Goal: Task Accomplishment & Management: Complete application form

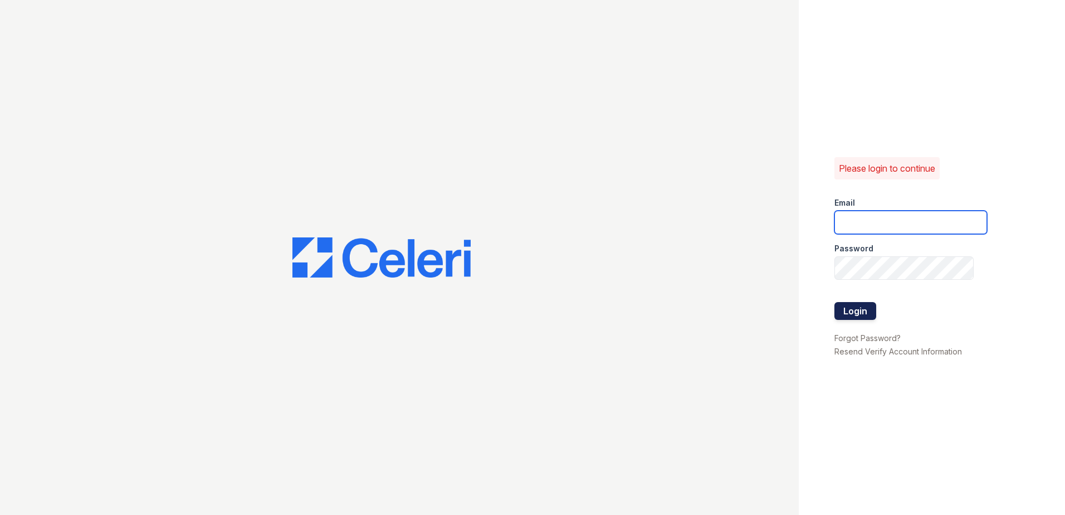
type input "mcarter@trinity-pm.com"
click at [847, 304] on button "Login" at bounding box center [855, 311] width 42 height 18
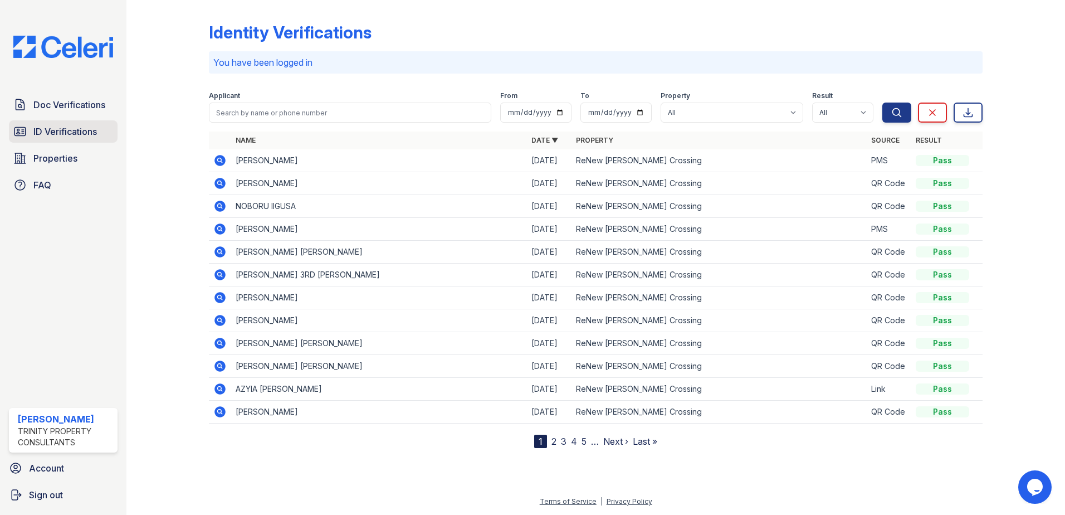
click at [67, 125] on span "ID Verifications" at bounding box center [64, 131] width 63 height 13
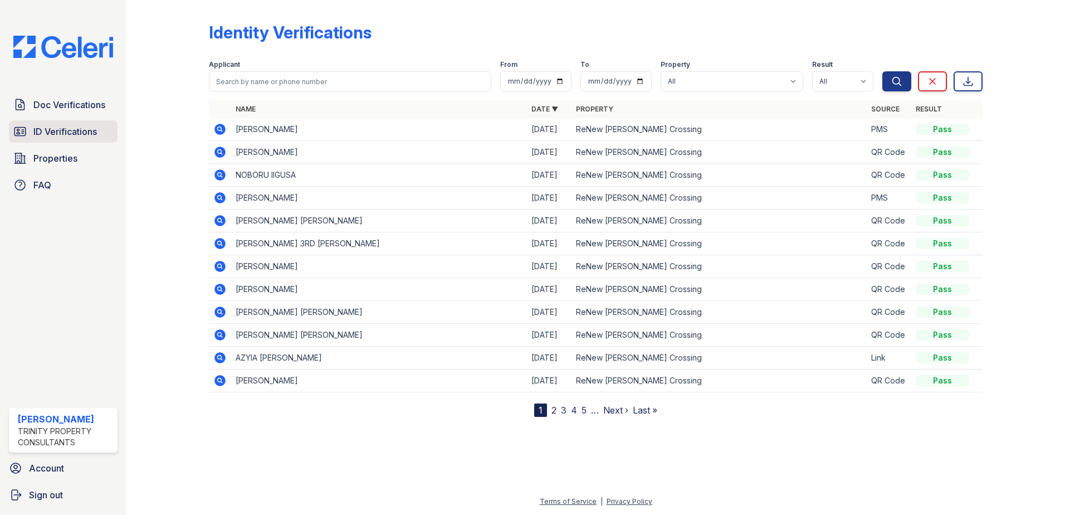
click at [77, 136] on span "ID Verifications" at bounding box center [64, 131] width 63 height 13
click at [79, 105] on span "Doc Verifications" at bounding box center [69, 104] width 72 height 13
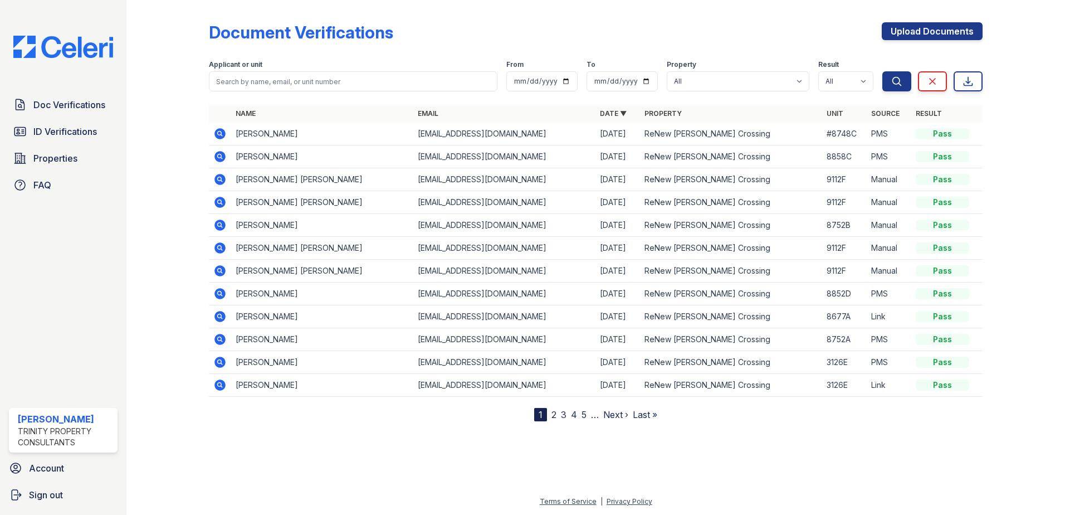
click at [554, 412] on link "2" at bounding box center [553, 414] width 5 height 11
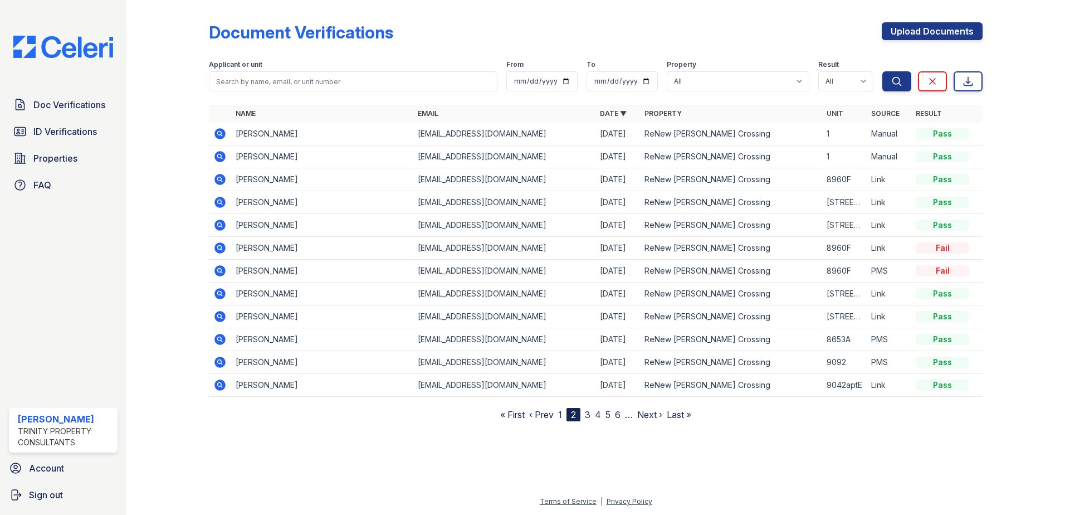
click at [563, 416] on nav "« First ‹ Prev 1 2 3 4 5 6 … Next › Last »" at bounding box center [595, 414] width 191 height 13
click at [561, 416] on link "1" at bounding box center [560, 414] width 4 height 11
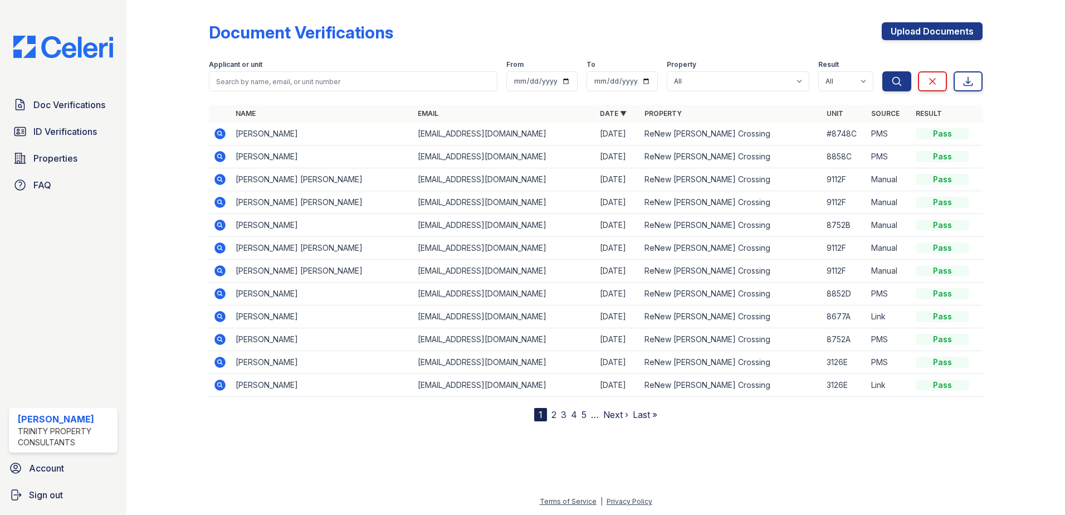
click at [222, 317] on icon at bounding box center [219, 316] width 11 height 11
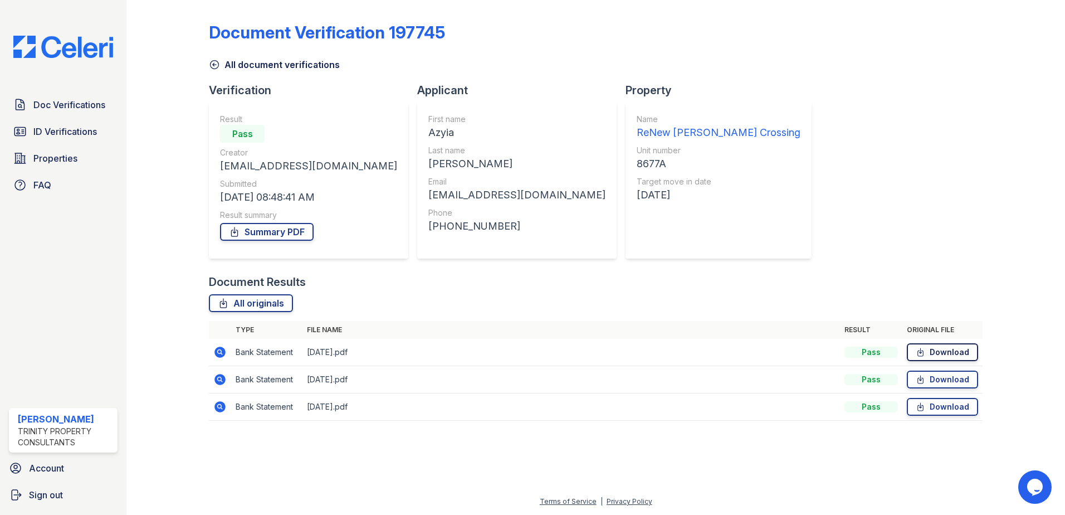
click at [944, 349] on link "Download" at bounding box center [942, 352] width 71 height 18
click at [925, 375] on icon at bounding box center [920, 379] width 9 height 11
click at [944, 412] on link "Download" at bounding box center [942, 407] width 71 height 18
drag, startPoint x: 290, startPoint y: 438, endPoint x: 299, endPoint y: 425, distance: 16.1
click at [290, 438] on div "Document Verification 197745 All document verifications Verification Result Pas…" at bounding box center [595, 224] width 903 height 449
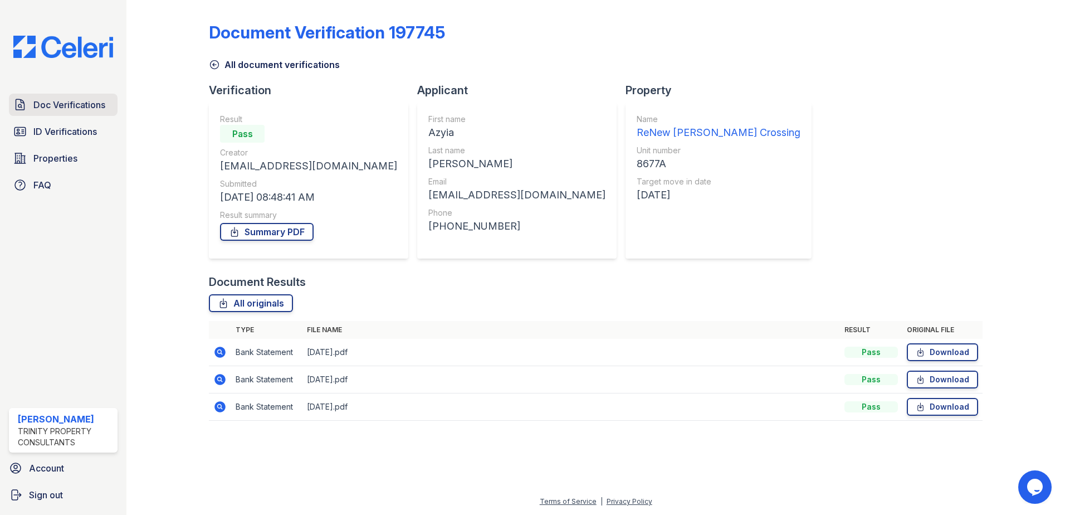
click at [71, 100] on span "Doc Verifications" at bounding box center [69, 104] width 72 height 13
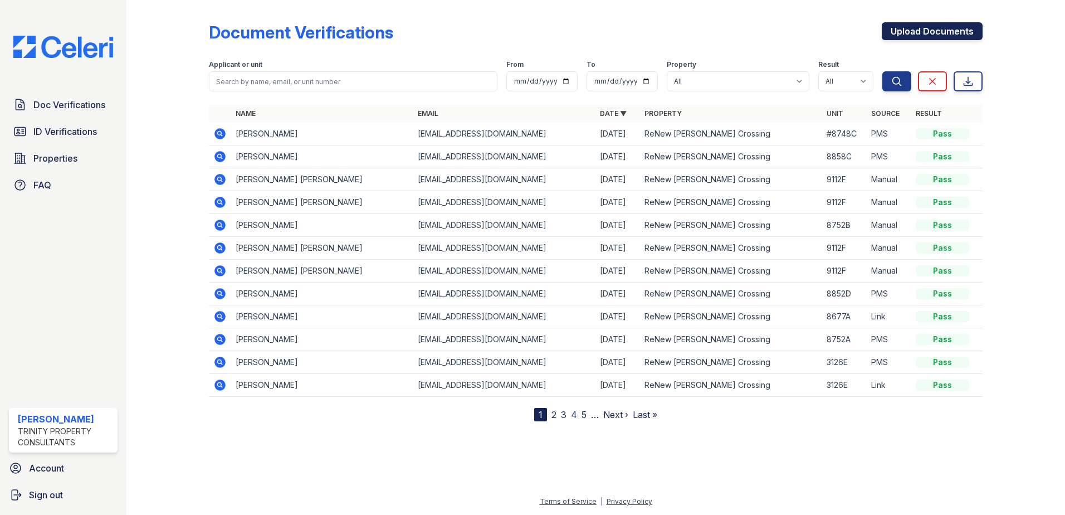
click at [907, 31] on link "Upload Documents" at bounding box center [932, 31] width 101 height 18
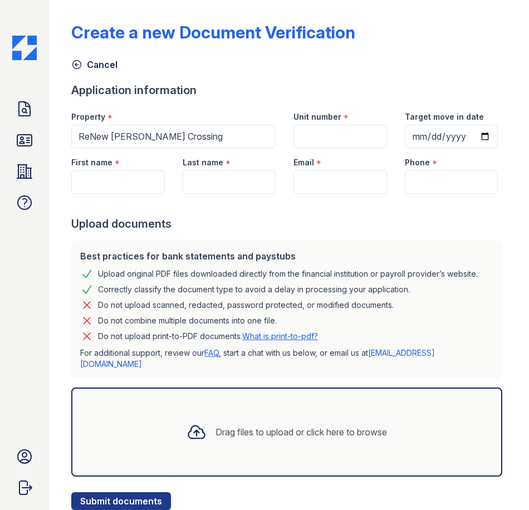
click at [315, 121] on label "Unit number" at bounding box center [318, 116] width 48 height 11
click at [315, 125] on input "Unit number" at bounding box center [340, 136] width 93 height 23
click at [324, 134] on input "Unit number" at bounding box center [340, 136] width 93 height 23
type input "8677A"
click at [90, 168] on label "First name" at bounding box center [91, 162] width 41 height 11
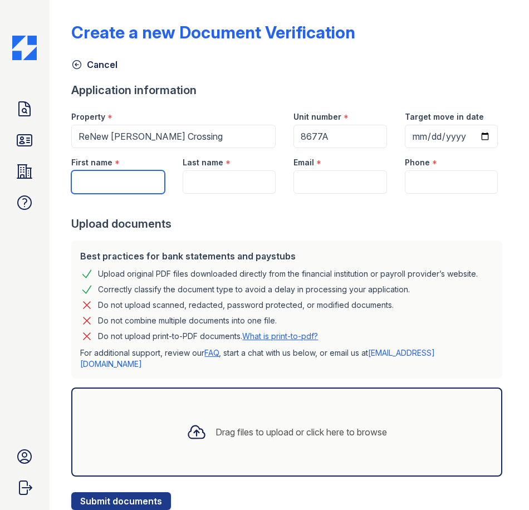
click at [90, 194] on input "First name" at bounding box center [117, 181] width 93 height 23
click at [124, 216] on div at bounding box center [289, 205] width 436 height 22
click at [143, 194] on input "First name" at bounding box center [117, 181] width 93 height 23
click at [107, 194] on input "First name" at bounding box center [117, 181] width 93 height 23
type input "Azyia"
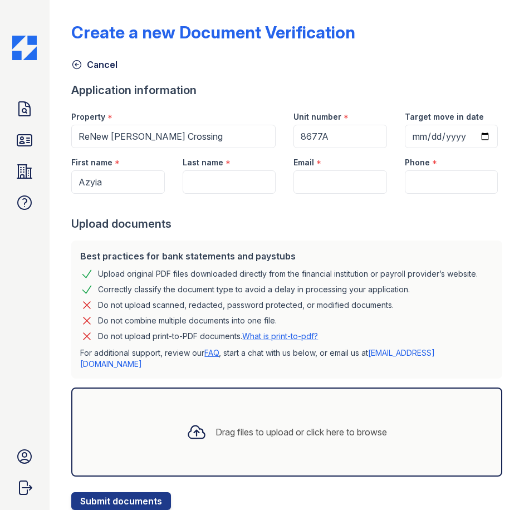
click at [208, 170] on div "Last name *" at bounding box center [229, 159] width 93 height 22
click at [205, 194] on input "Last name" at bounding box center [229, 181] width 93 height 23
type input "Ryans"
click at [345, 216] on div at bounding box center [289, 205] width 436 height 22
click at [346, 194] on input "Email" at bounding box center [340, 181] width 93 height 23
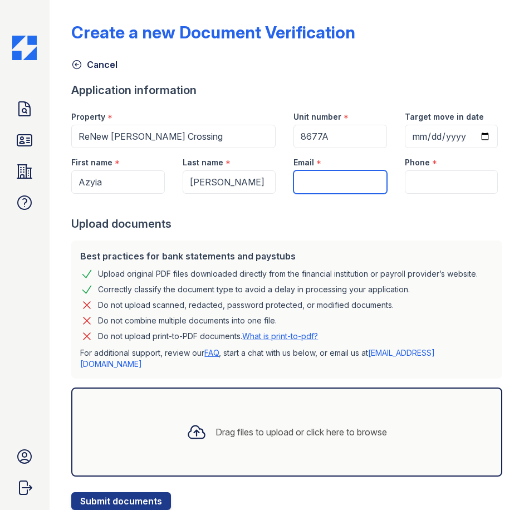
click at [301, 194] on input "Email" at bounding box center [340, 181] width 93 height 23
paste input "[EMAIL_ADDRESS][DOMAIN_NAME]"
type input "[EMAIL_ADDRESS][DOMAIN_NAME]"
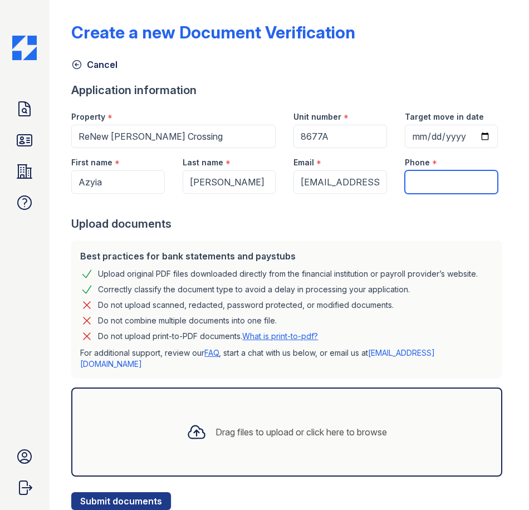
click at [417, 194] on input "Phone" at bounding box center [451, 181] width 93 height 23
paste input "(860) 605-7993"
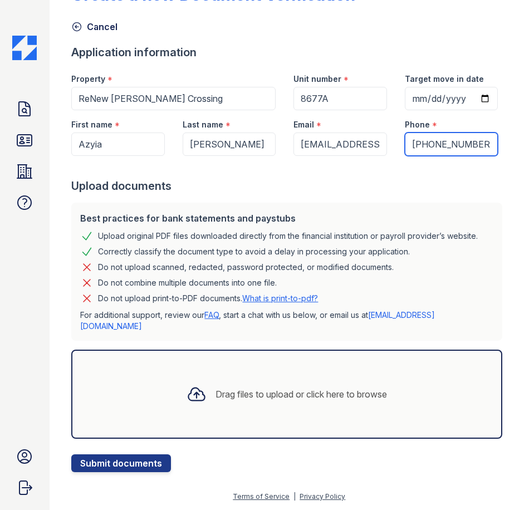
scroll to position [72, 0]
type input "(860) 605-7993"
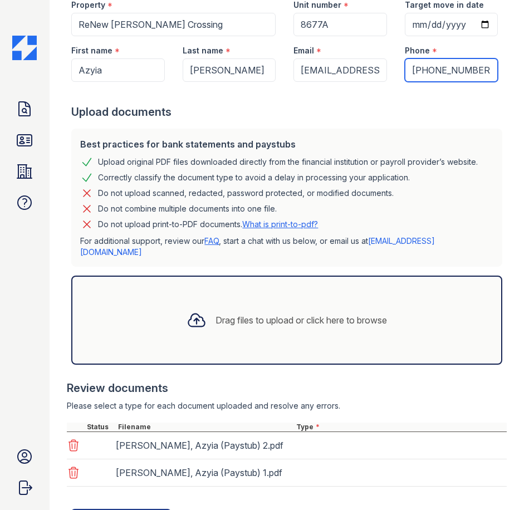
scroll to position [201, 0]
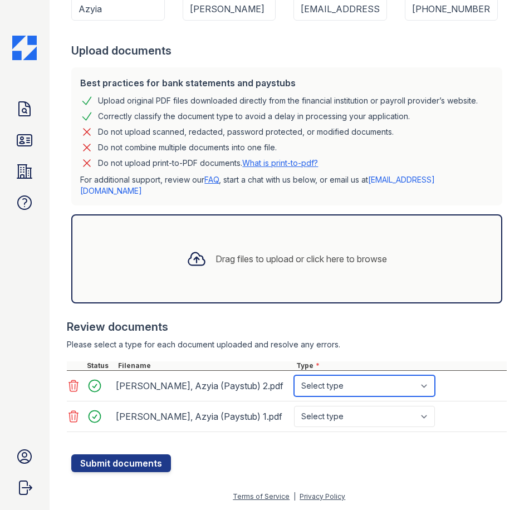
click at [348, 397] on select "Select type Paystub Bank Statement Offer Letter Tax Documents Benefit Award Let…" at bounding box center [364, 385] width 141 height 21
select select "paystub"
click at [294, 382] on select "Select type Paystub Bank Statement Offer Letter Tax Documents Benefit Award Let…" at bounding box center [364, 385] width 141 height 21
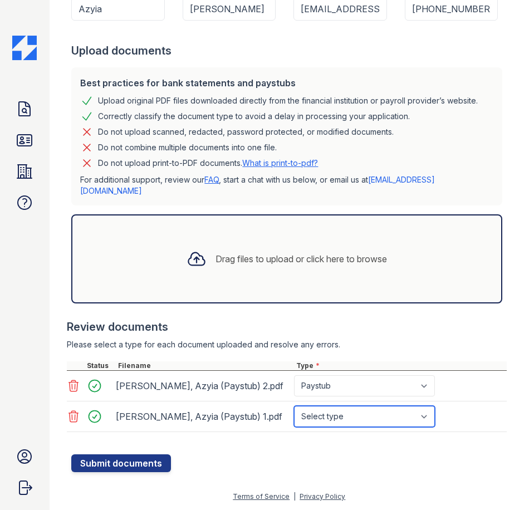
drag, startPoint x: 368, startPoint y: 428, endPoint x: 366, endPoint y: 422, distance: 7.0
click at [368, 427] on select "Select type Paystub Bank Statement Offer Letter Tax Documents Benefit Award Let…" at bounding box center [364, 416] width 141 height 21
select select "paystub"
click at [294, 413] on select "Select type Paystub Bank Statement Offer Letter Tax Documents Benefit Award Let…" at bounding box center [364, 416] width 141 height 21
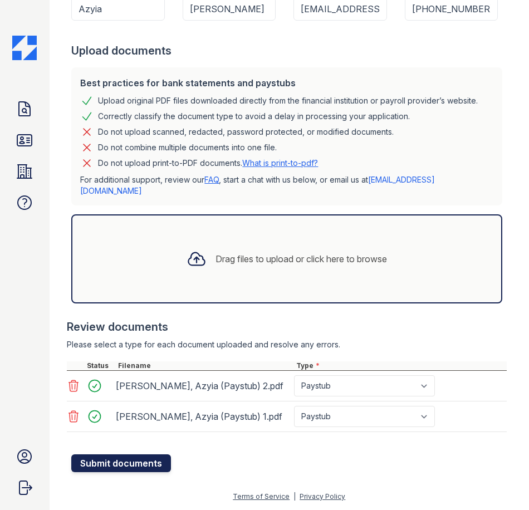
click at [139, 471] on button "Submit documents" at bounding box center [121, 464] width 100 height 18
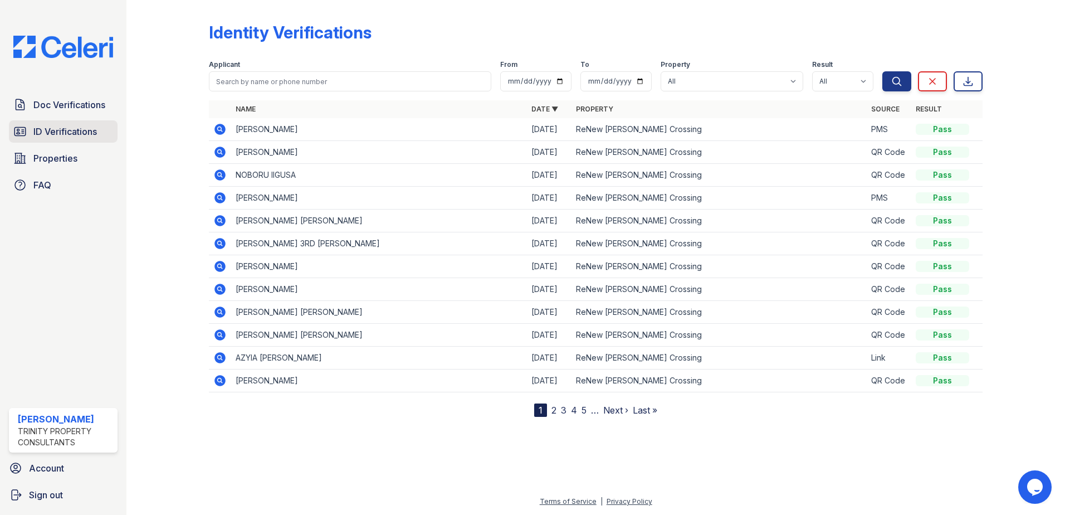
click at [69, 130] on span "ID Verifications" at bounding box center [64, 131] width 63 height 13
